Goal: Find contact information: Find contact information

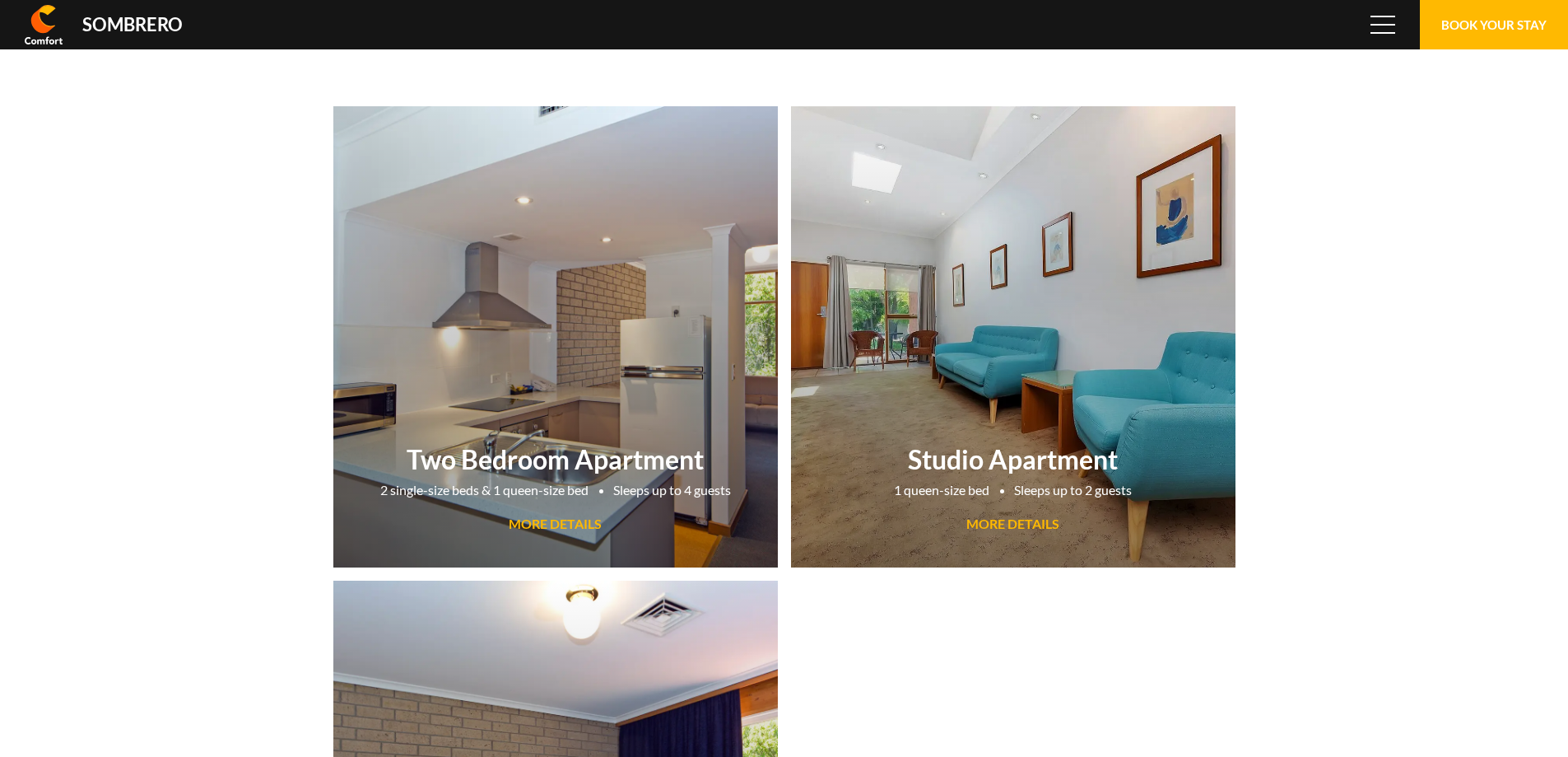
scroll to position [109629, 0]
click at [1478, 30] on button "Book Your Stay" at bounding box center [1494, 25] width 148 height 49
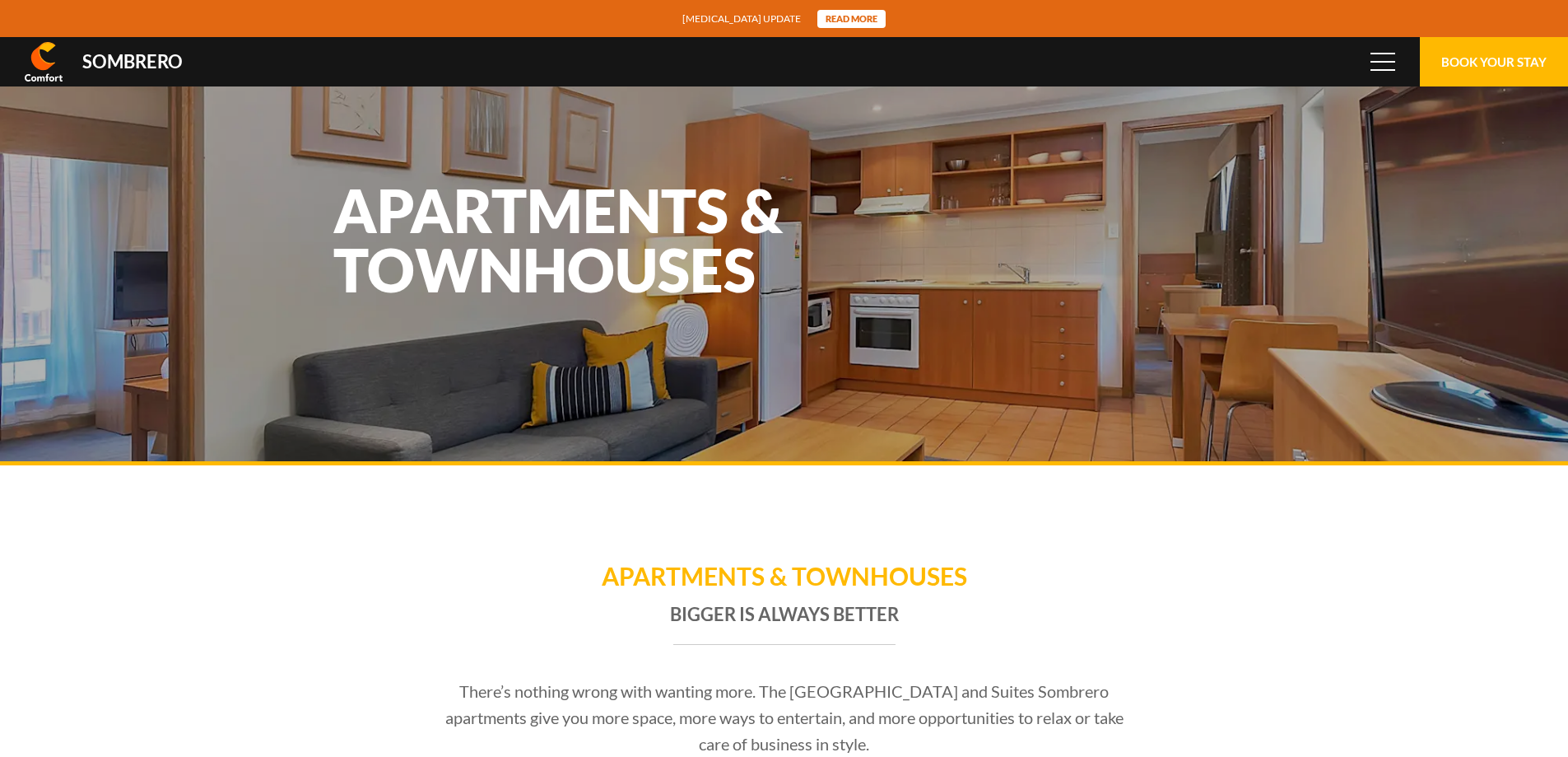
click at [151, 22] on link "[MEDICAL_DATA] update Read more" at bounding box center [784, 19] width 1568 height 38
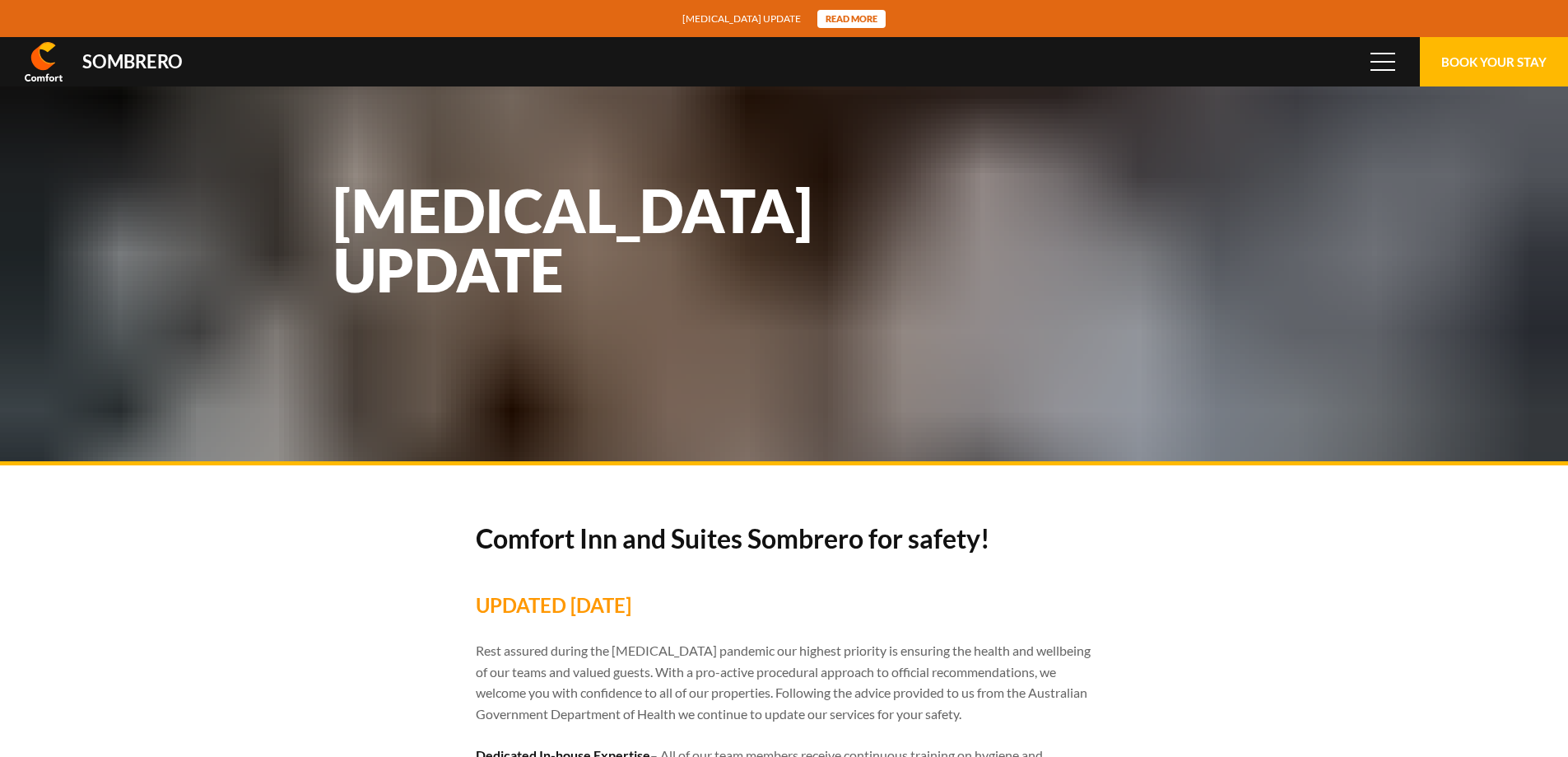
scroll to position [109629, 0]
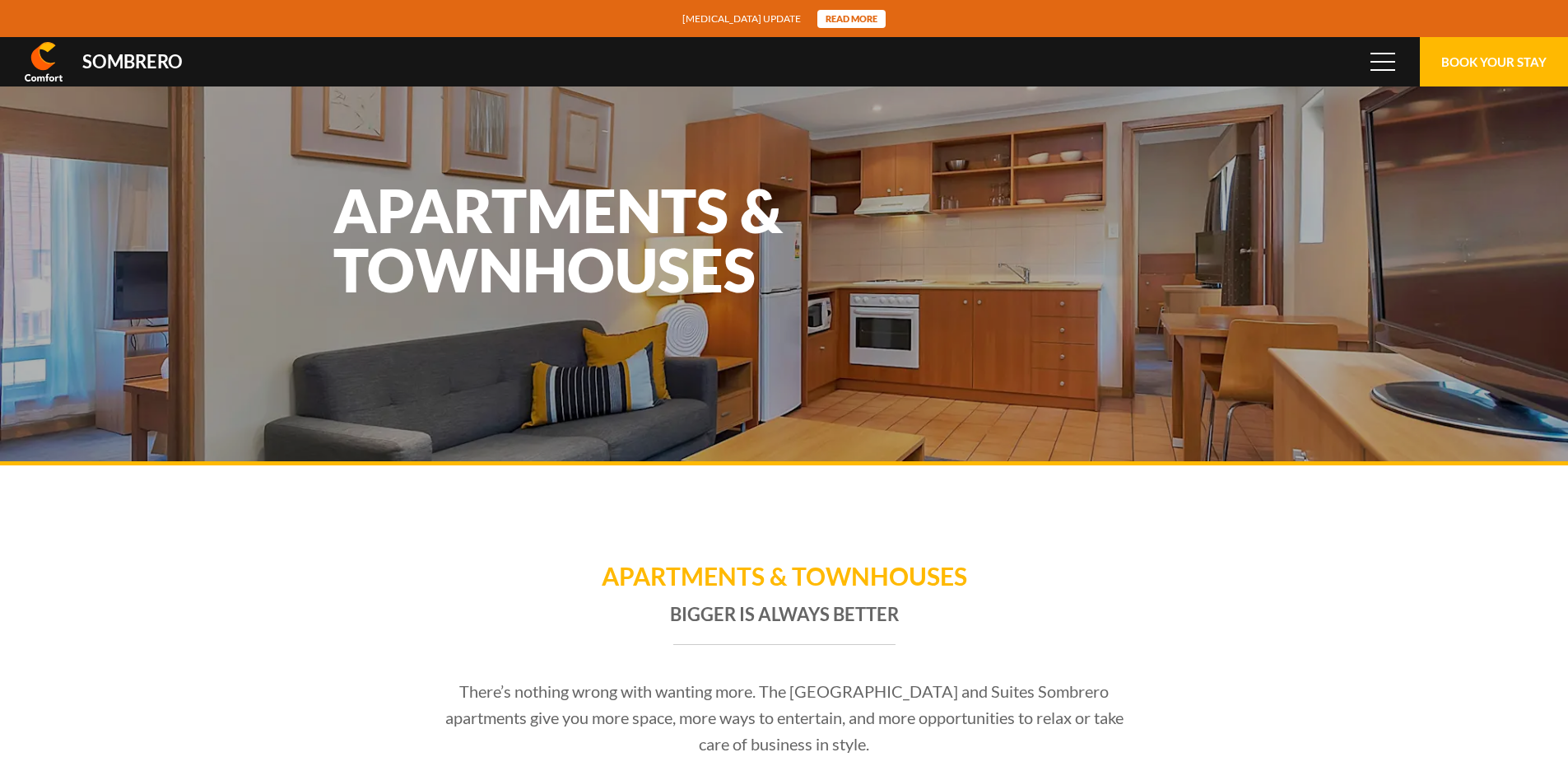
scroll to position [109629, 0]
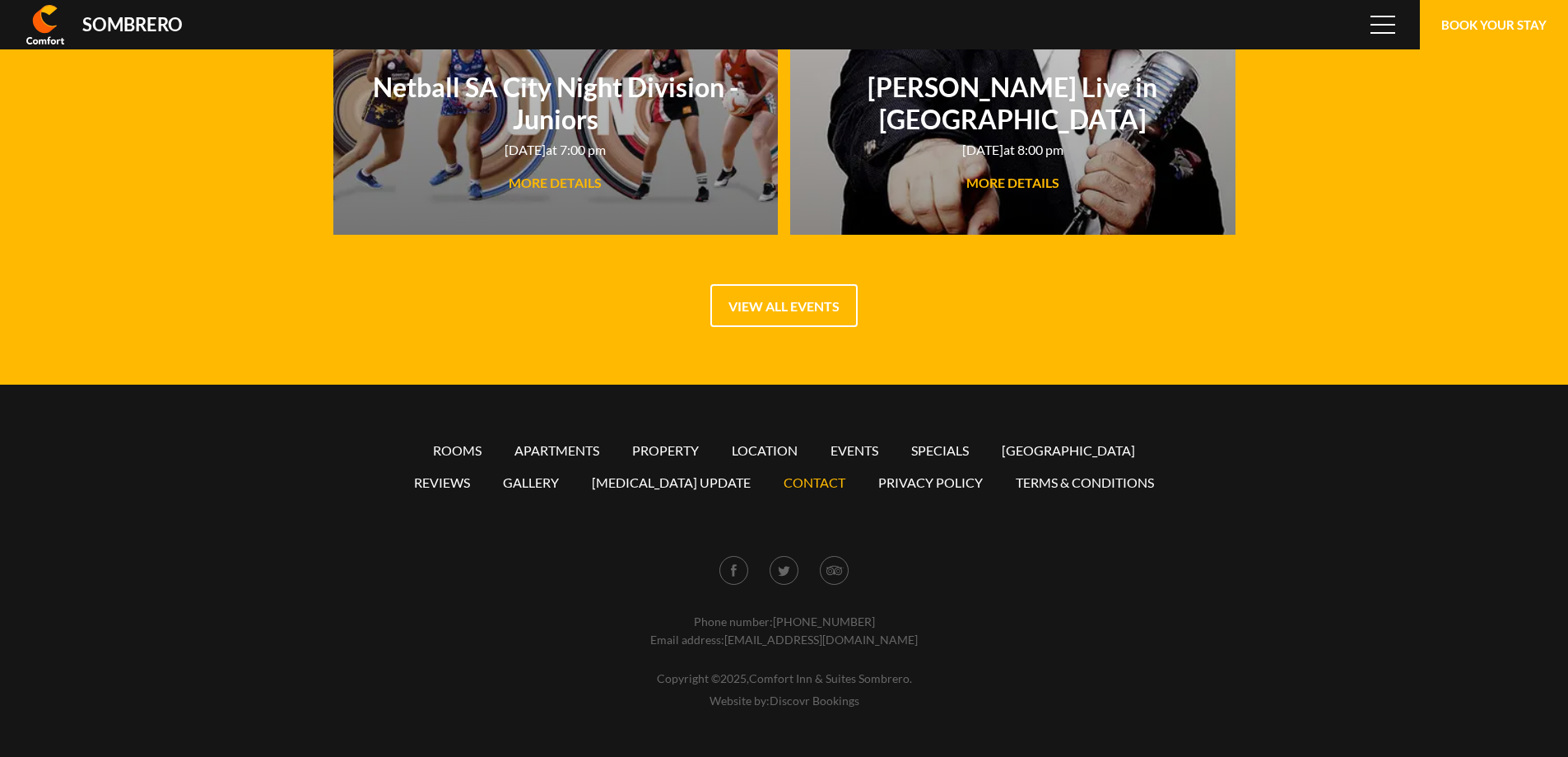
click at [783, 485] on link "Contact" at bounding box center [814, 482] width 62 height 16
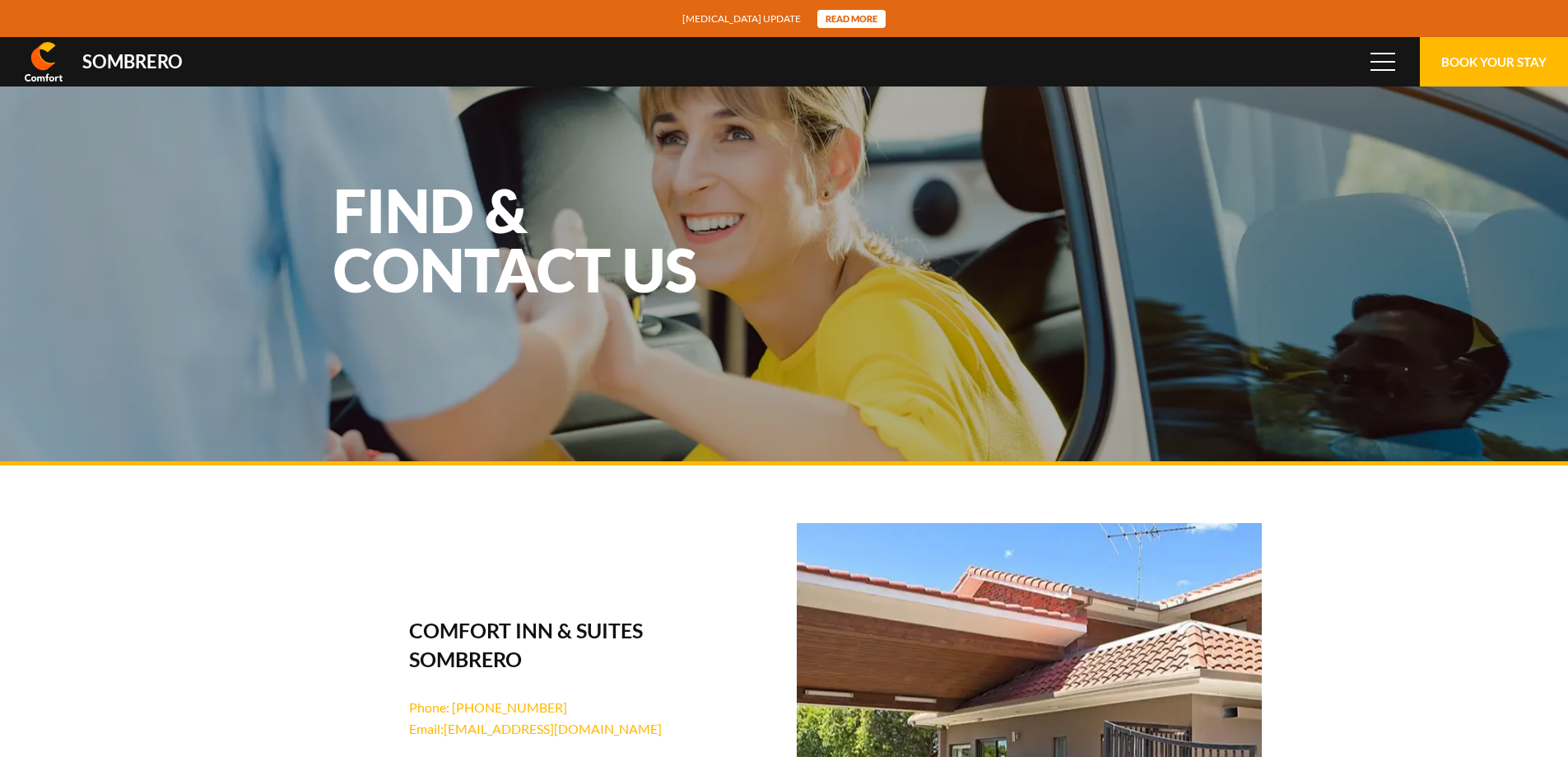
click at [1355, 592] on div "Comfort Inn & Suites Sombrero Phone: [PHONE_NUMBER] Email: [EMAIL_ADDRESS][DOMA…" at bounding box center [784, 767] width 1568 height 606
